Goal: Task Accomplishment & Management: Complete application form

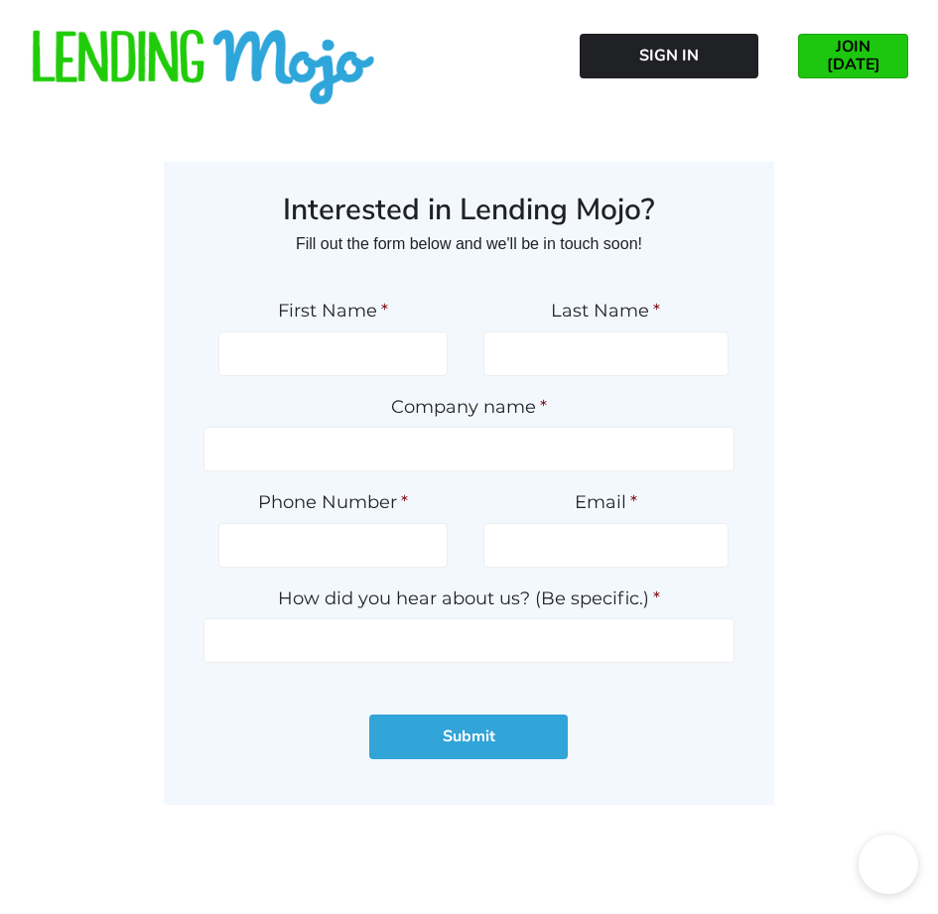
type input "hgwKakeMssMwwfOo"
type input "WkyubwBBOdRAYMu"
type input "nCEOzxsCy"
type input "(254) 096-8794"
type input "[EMAIL_ADDRESS][DOMAIN_NAME]"
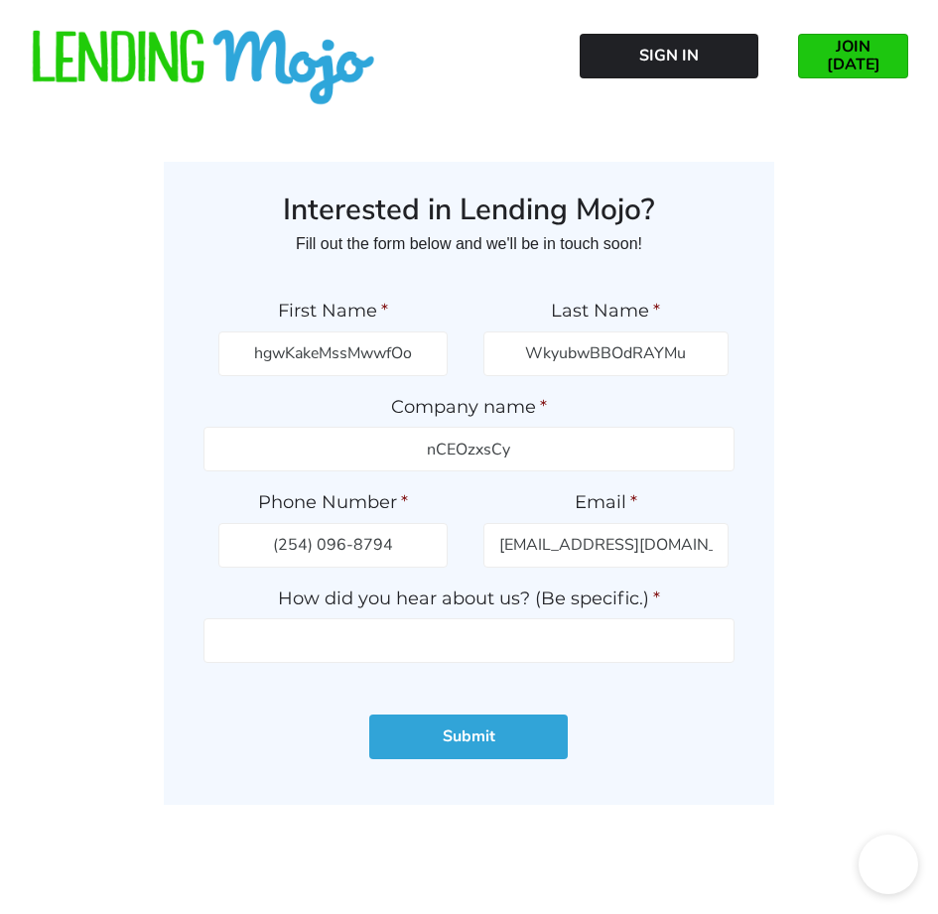
type input "GDLqUIFNUd"
